Goal: Task Accomplishment & Management: Use online tool/utility

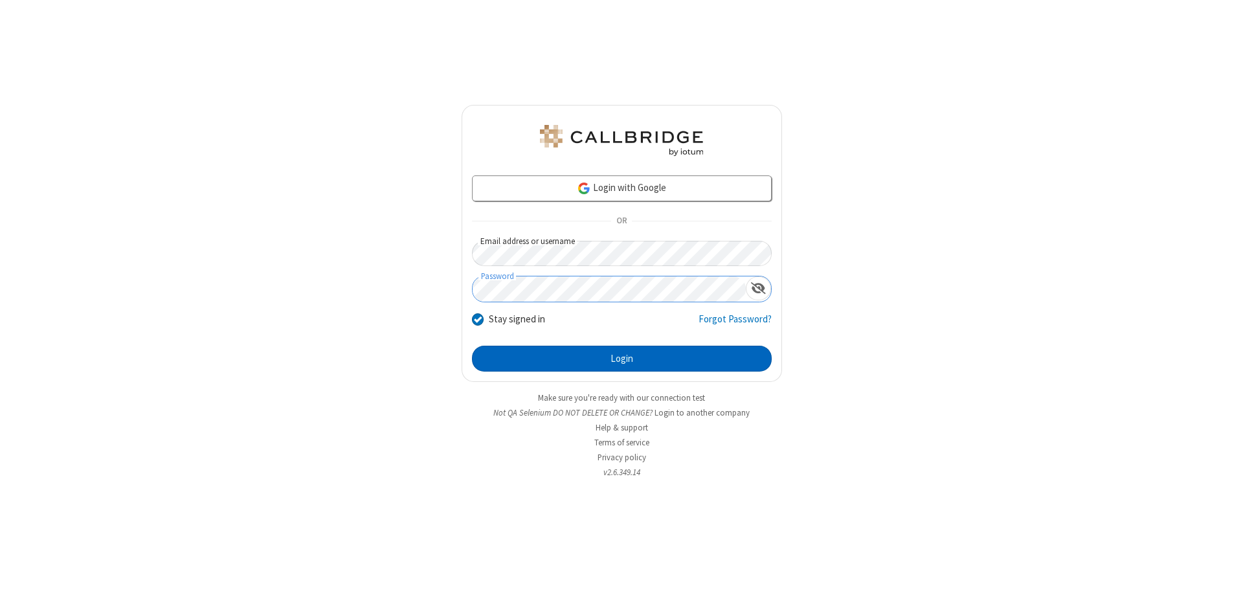
click at [622, 359] on button "Login" at bounding box center [622, 359] width 300 height 26
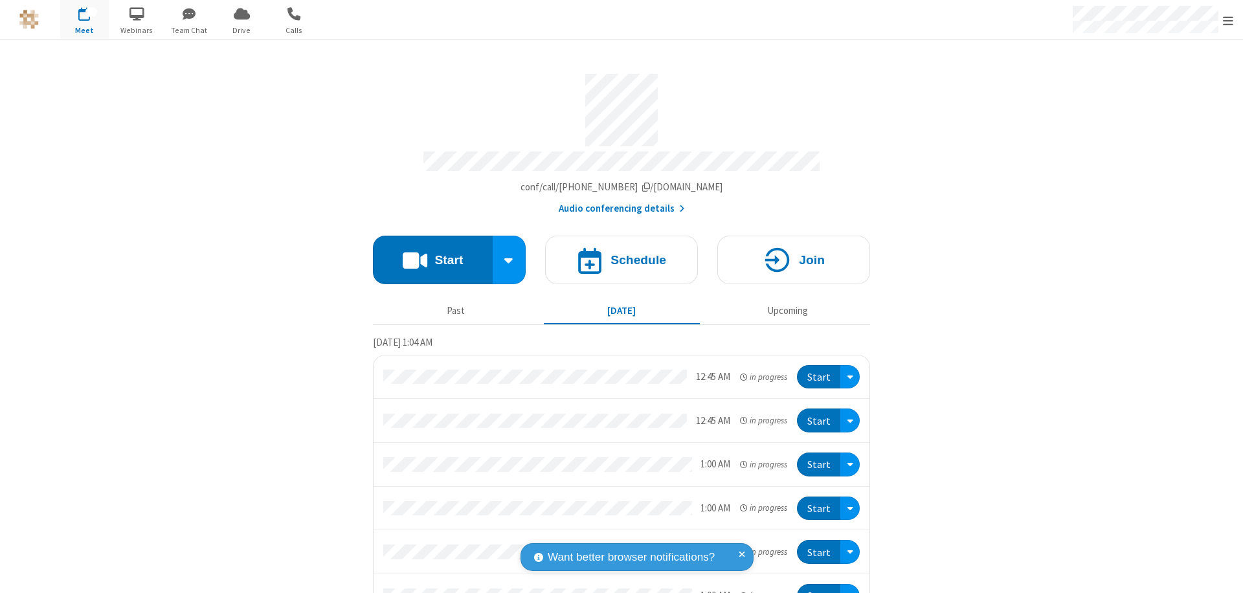
click at [427, 254] on button "Start" at bounding box center [433, 260] width 120 height 49
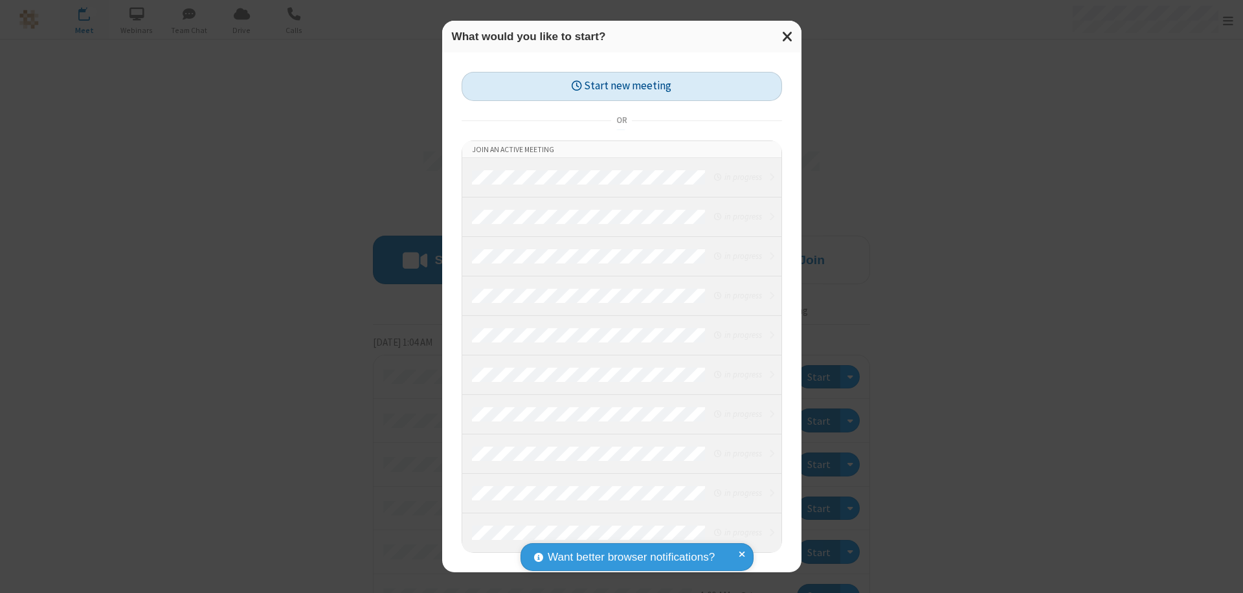
click at [622, 86] on button "Start new meeting" at bounding box center [622, 86] width 321 height 29
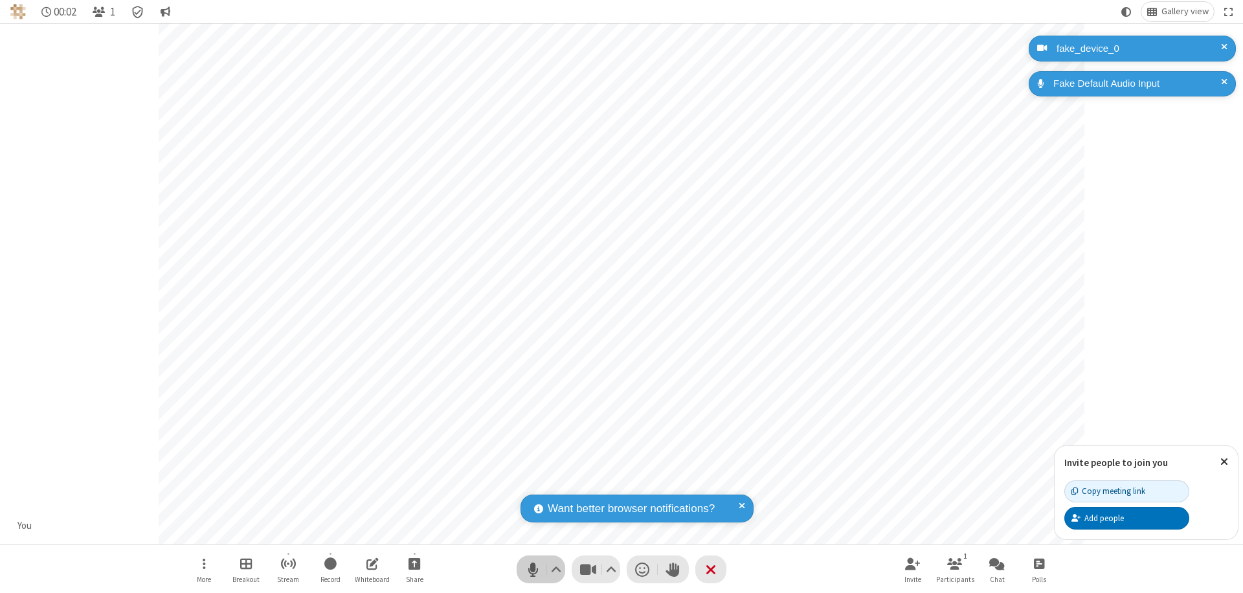
click at [533, 569] on span "Mute (⌘+Shift+A)" at bounding box center [532, 569] width 19 height 19
click at [533, 569] on span "Unmute (⌘+Shift+A)" at bounding box center [532, 569] width 19 height 19
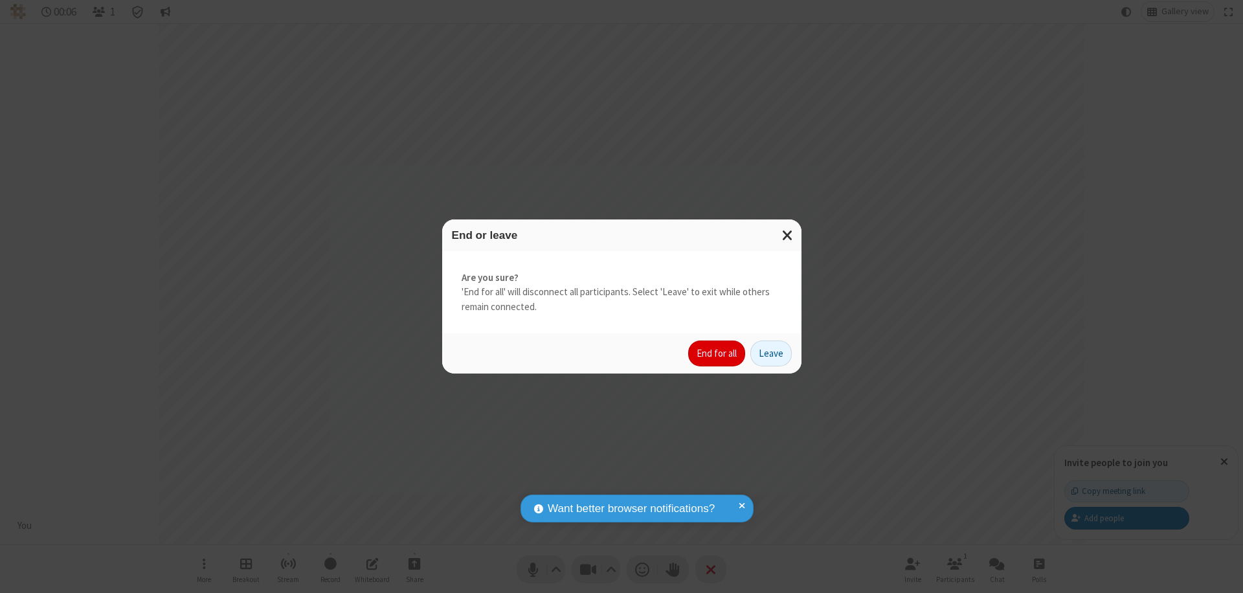
click at [718, 354] on button "End for all" at bounding box center [716, 354] width 57 height 26
